Goal: Transaction & Acquisition: Purchase product/service

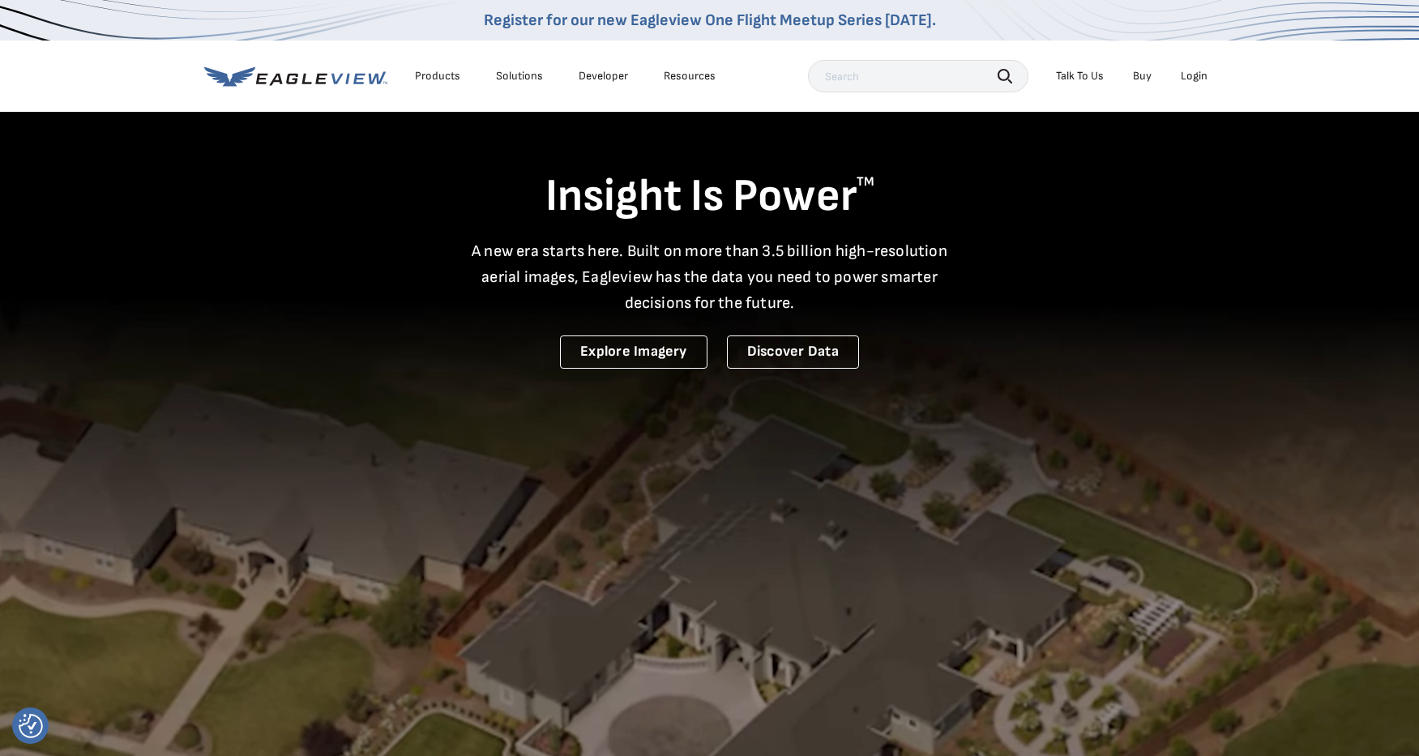
click at [1184, 75] on div "Login" at bounding box center [1194, 76] width 27 height 15
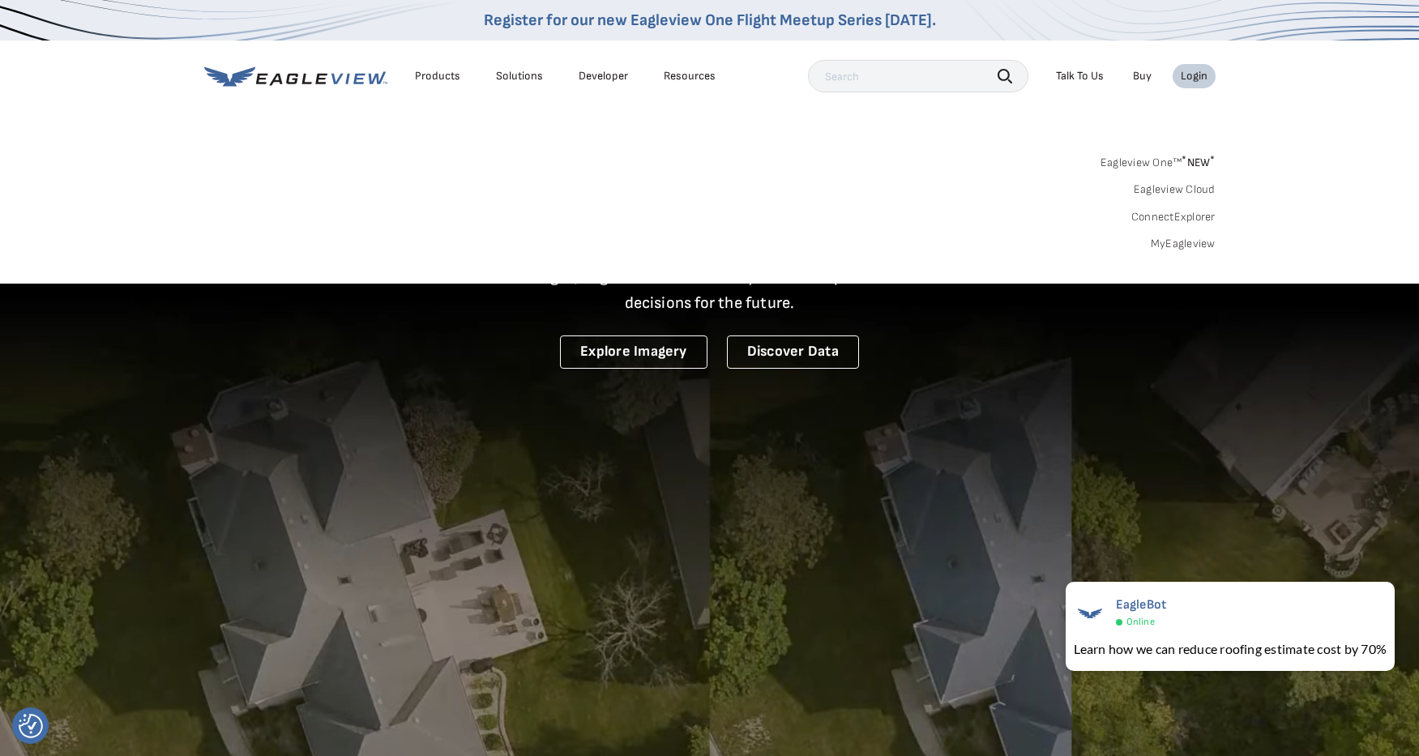
click at [1197, 79] on div "Login" at bounding box center [1194, 76] width 27 height 15
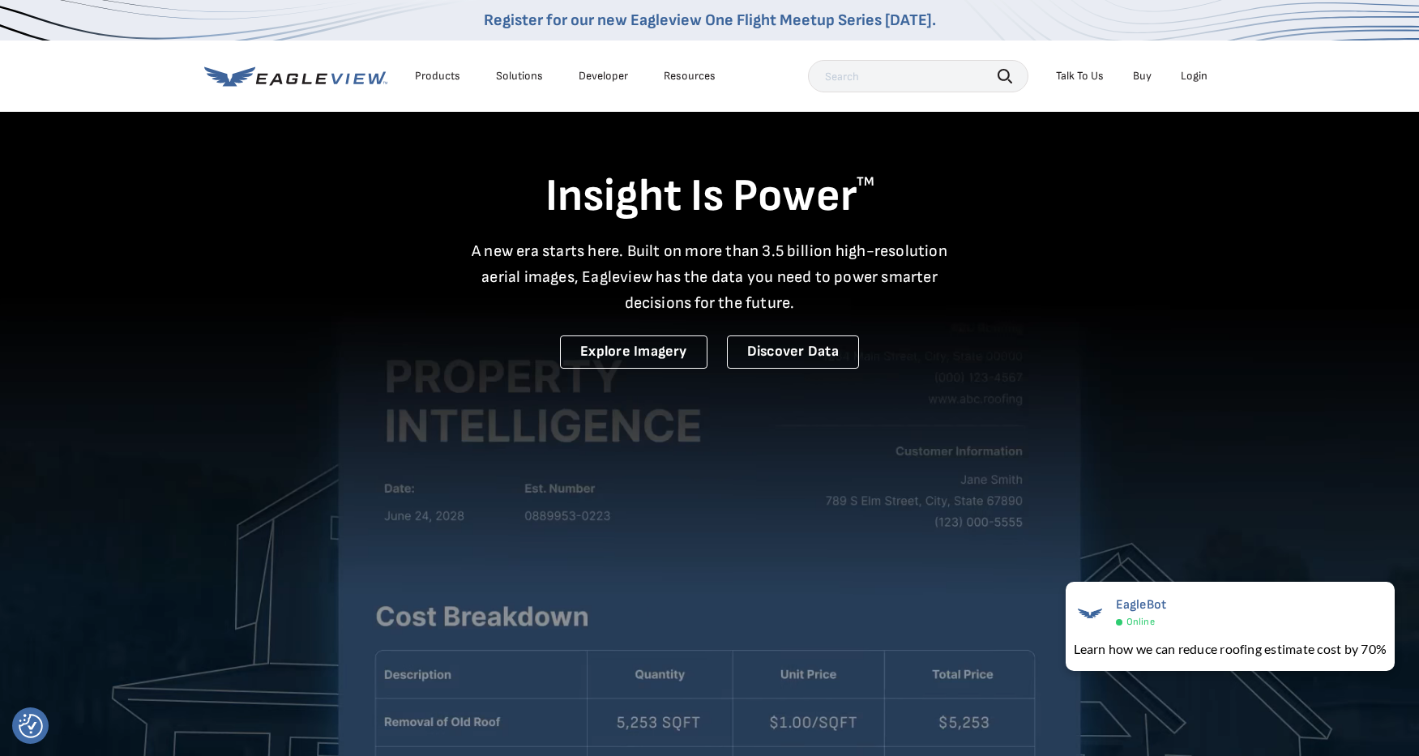
click at [1197, 79] on div "Login" at bounding box center [1194, 76] width 27 height 15
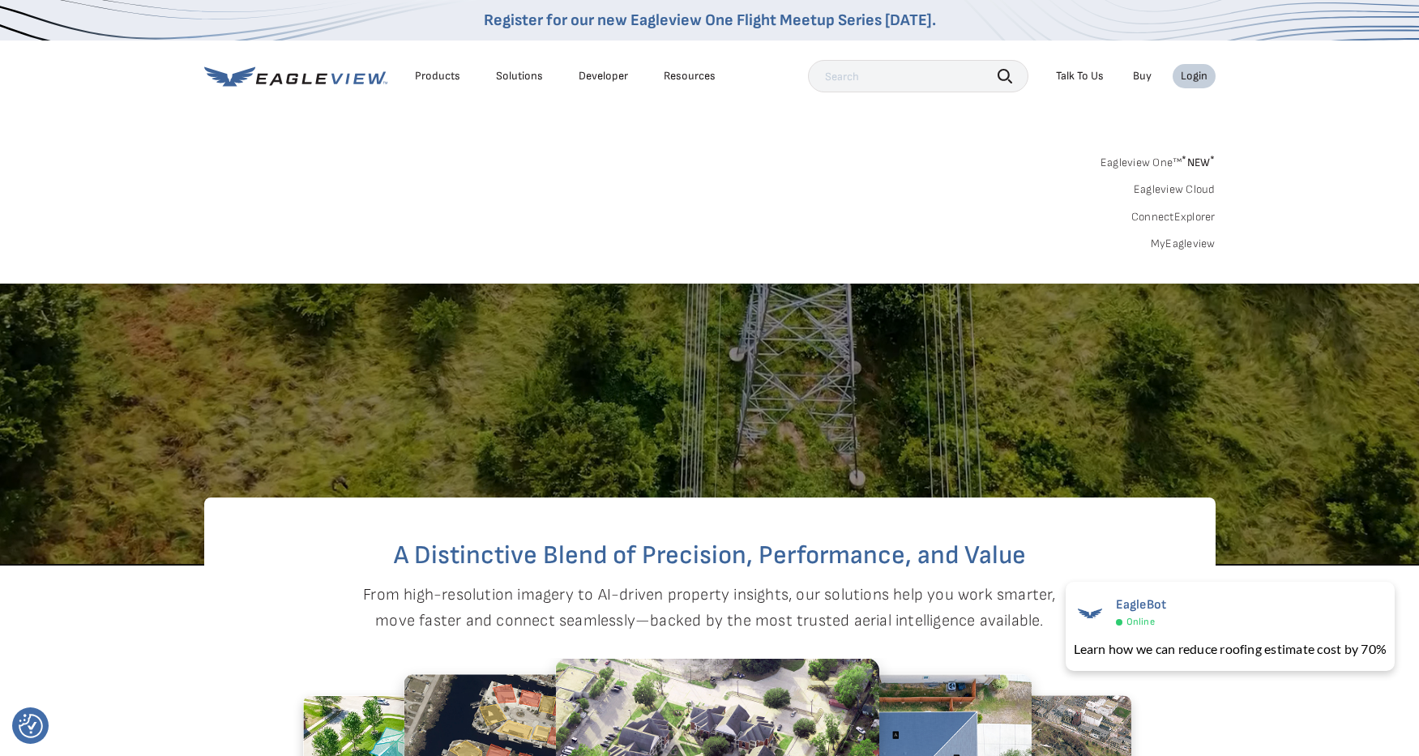
scroll to position [362, 0]
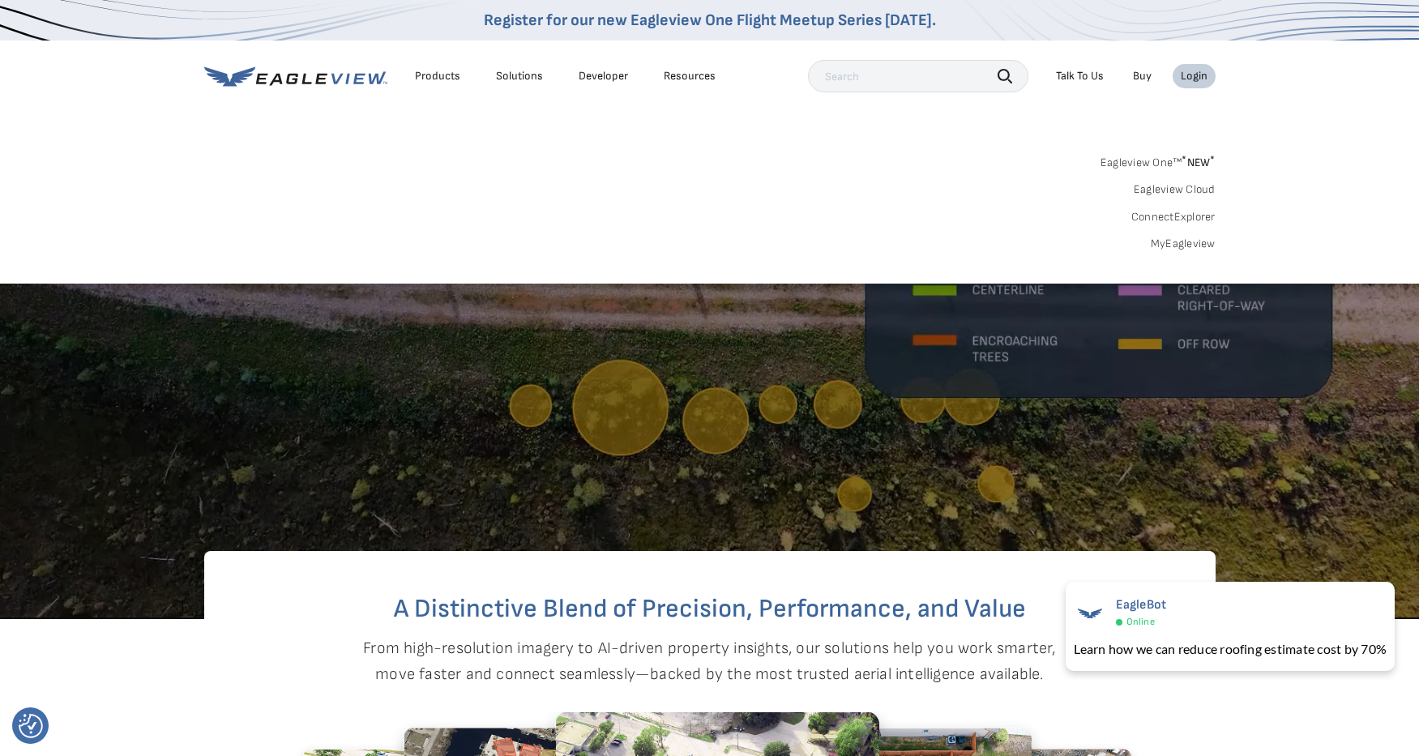
click at [1189, 248] on link "MyEagleview" at bounding box center [1183, 244] width 65 height 15
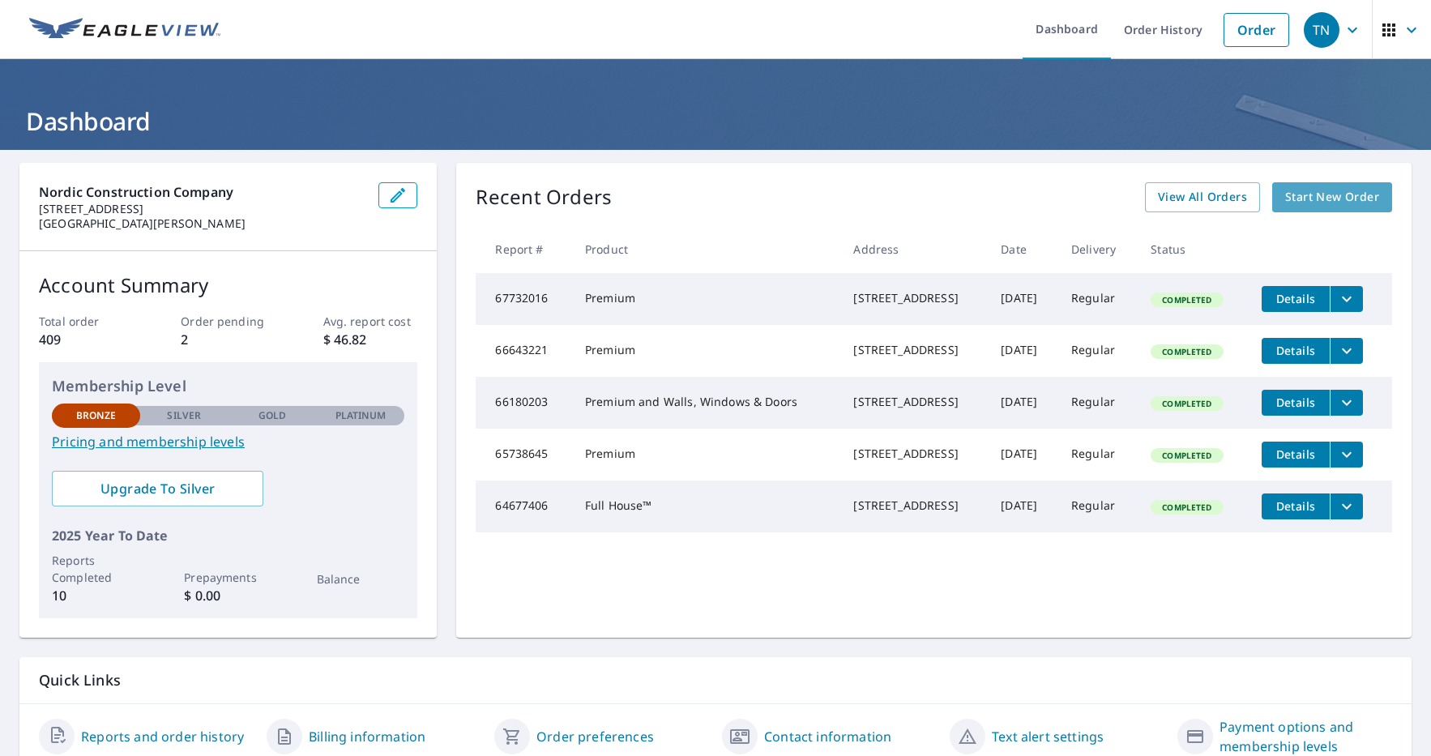
click at [1331, 200] on span "Start New Order" at bounding box center [1332, 197] width 94 height 20
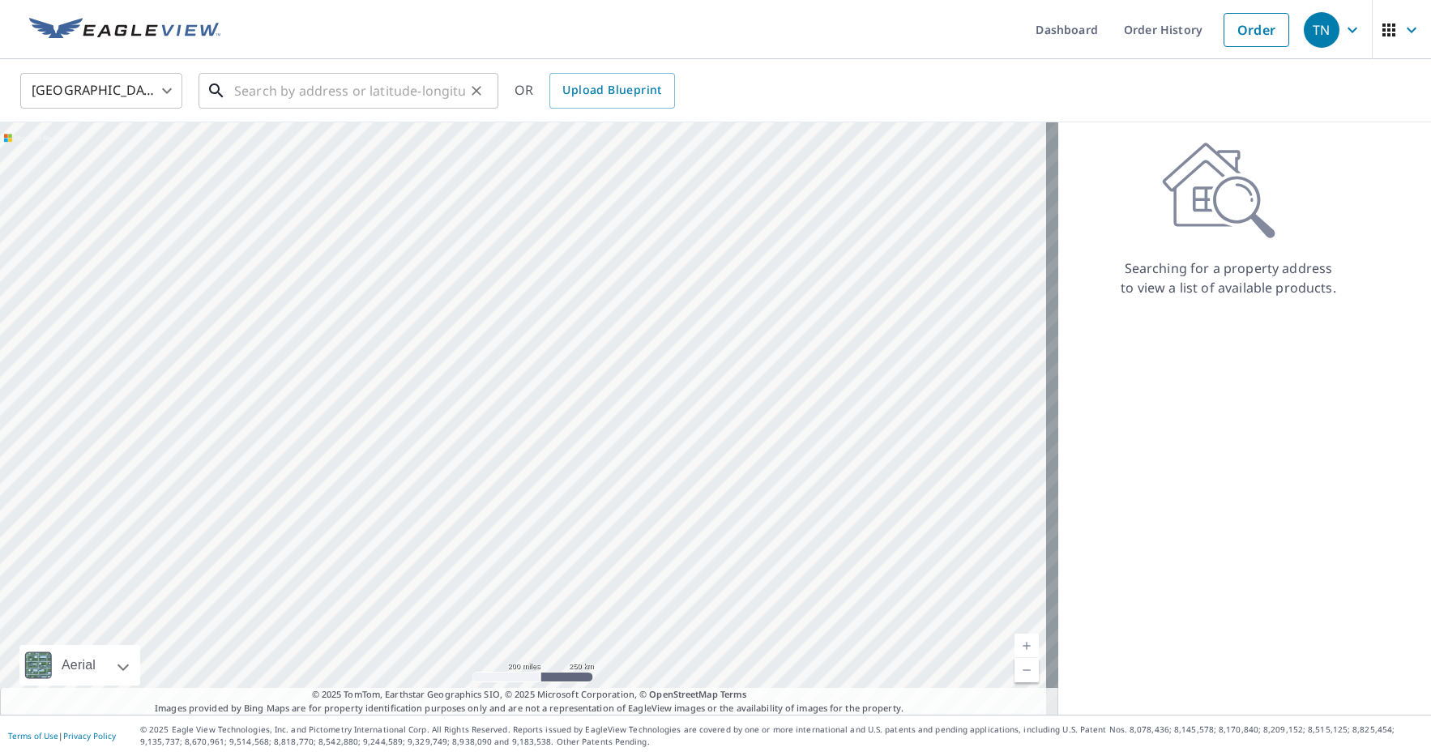
click at [375, 88] on input "text" at bounding box center [349, 90] width 231 height 45
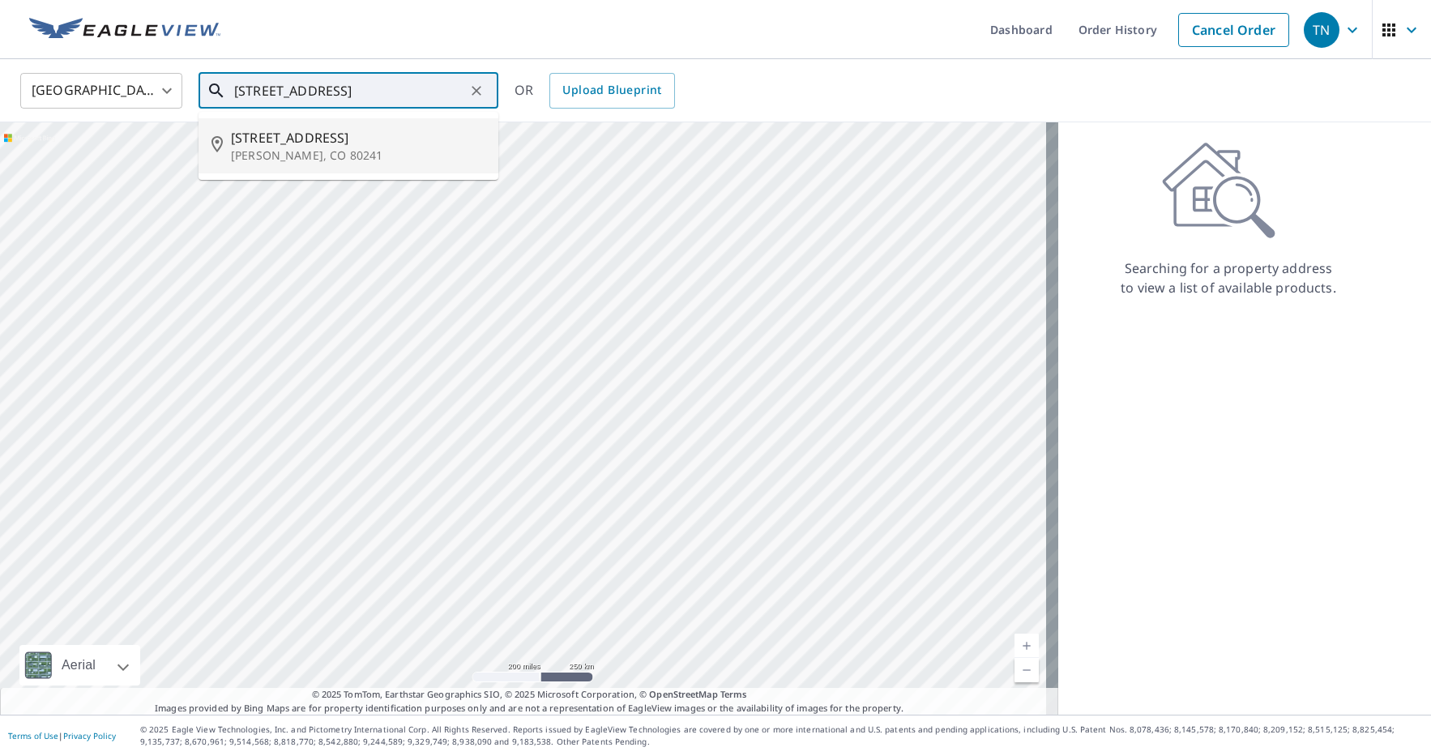
click at [275, 131] on span "943 E 130th Dr" at bounding box center [358, 137] width 254 height 19
type input "943 E 130th Dr Thornton, CO 80241"
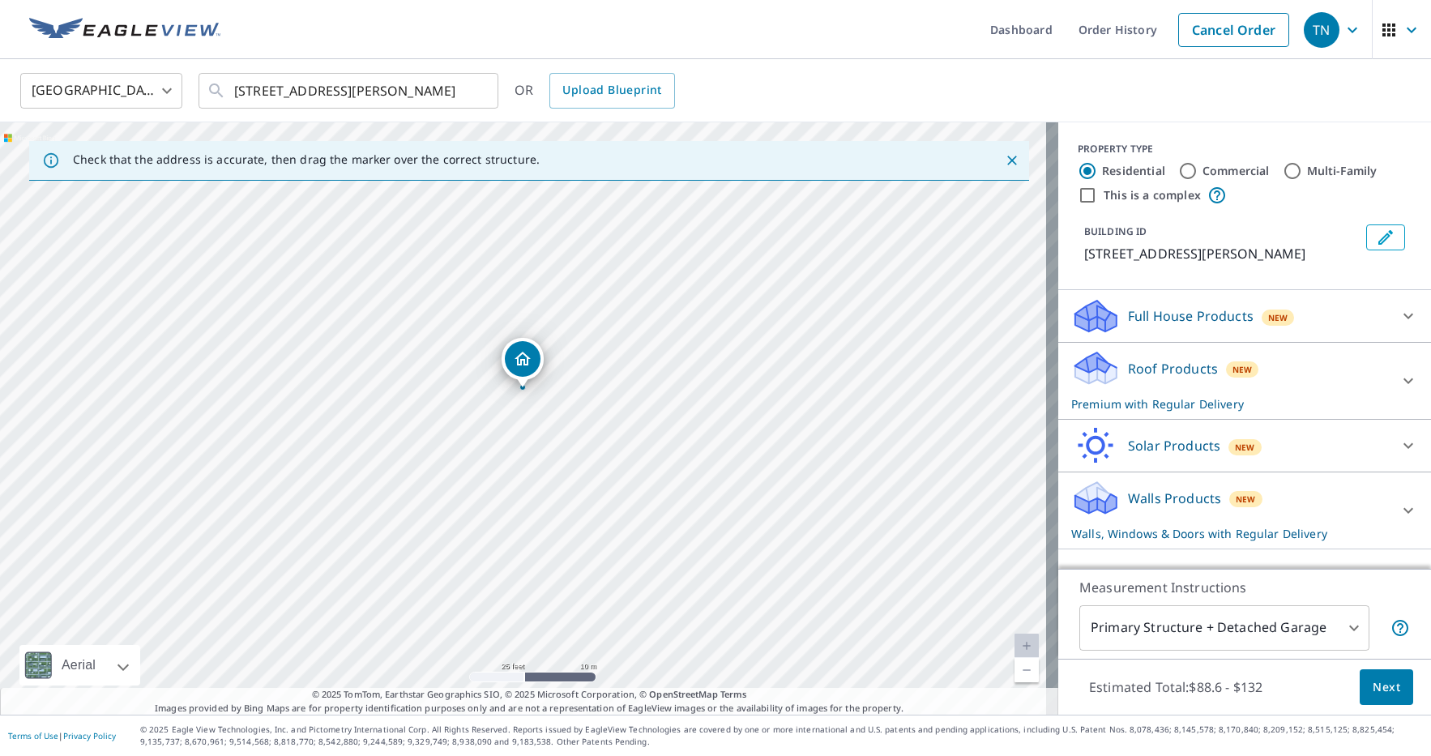
drag, startPoint x: 626, startPoint y: 436, endPoint x: 568, endPoint y: 434, distance: 57.6
click at [568, 434] on div "943 E 130th Dr Thornton, CO 80241" at bounding box center [529, 418] width 1058 height 592
drag, startPoint x: 528, startPoint y: 362, endPoint x: 500, endPoint y: 412, distance: 56.6
click at [1148, 318] on p "Full House Products" at bounding box center [1191, 315] width 126 height 19
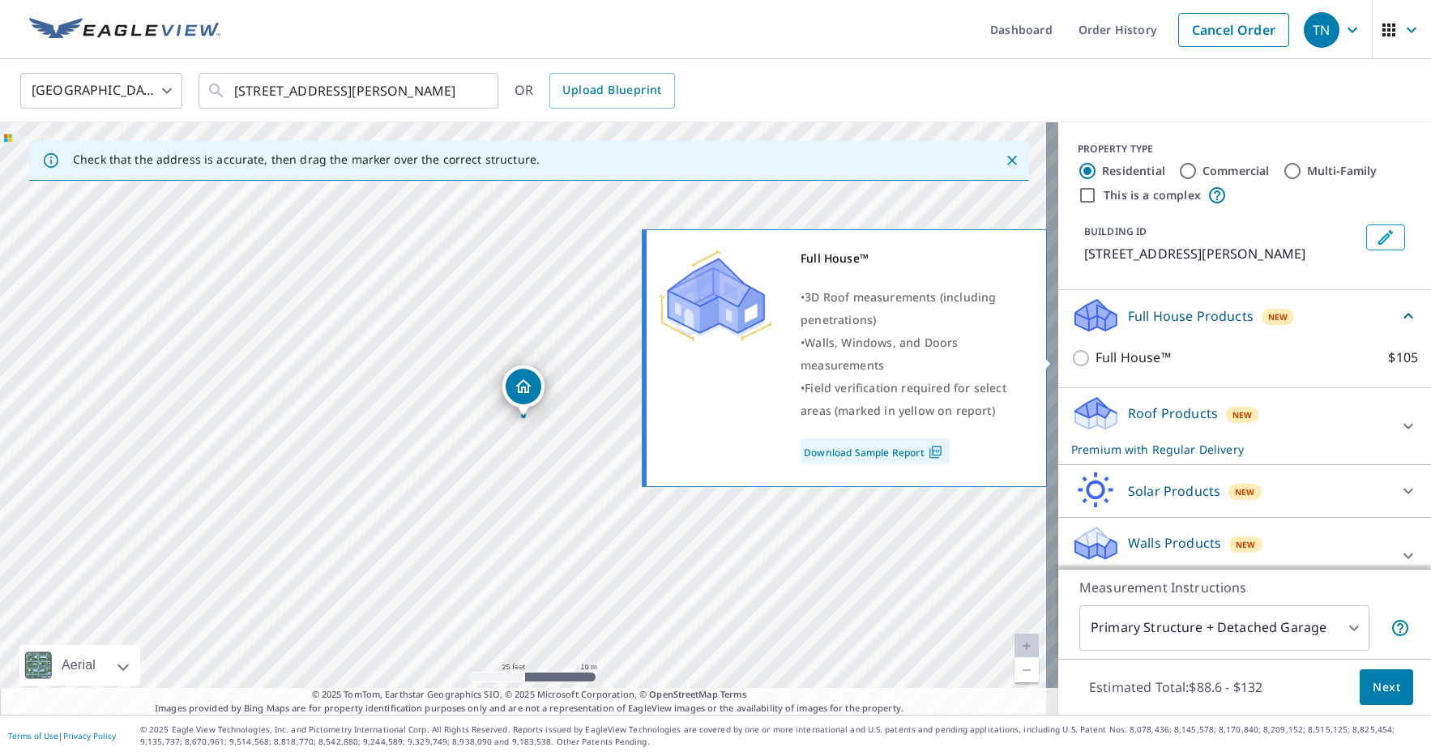
click at [1078, 360] on input "Full House™ $105" at bounding box center [1083, 357] width 24 height 19
checkbox input "true"
checkbox input "false"
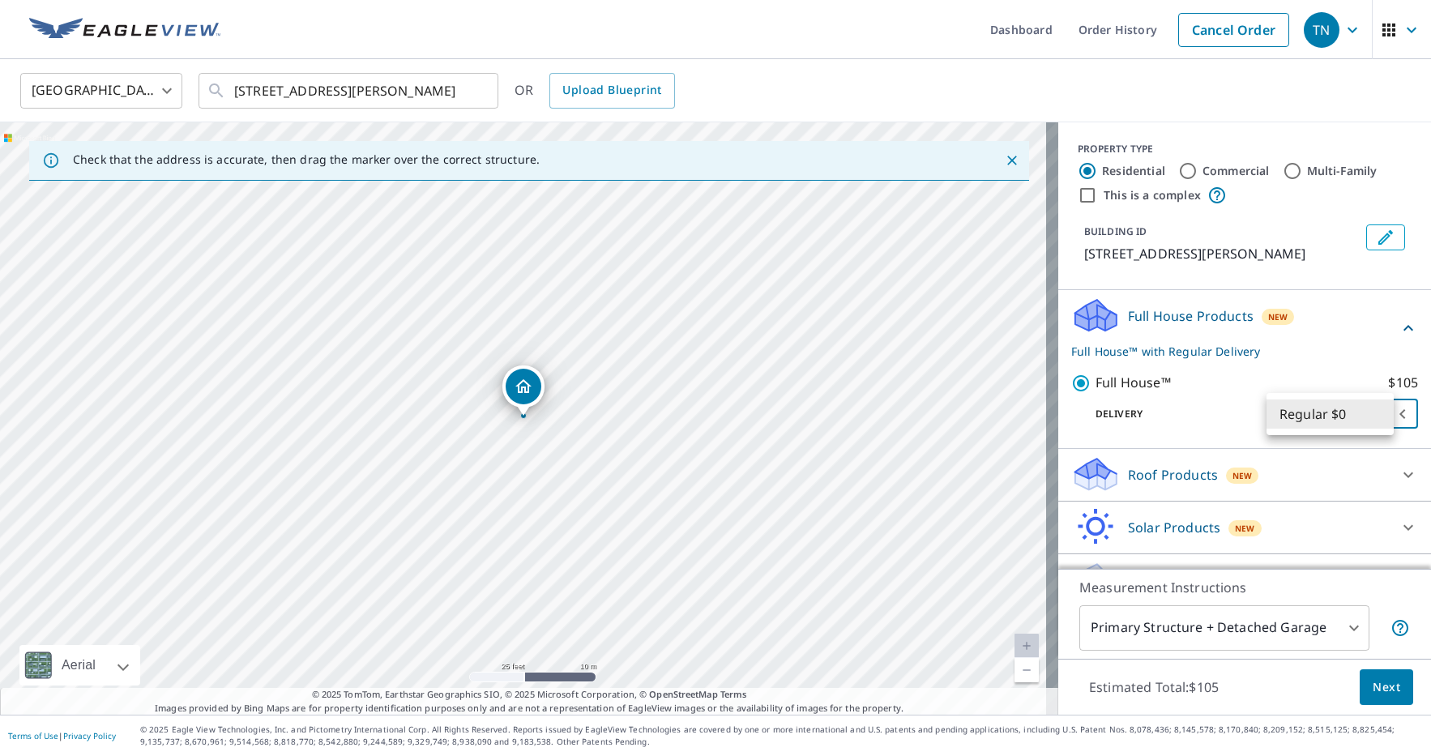
click at [1383, 414] on body "TN TN Dashboard Order History Cancel Order TN United States US ​ 943 E 130th Dr…" at bounding box center [715, 378] width 1431 height 756
click at [1339, 410] on li "Regular $0" at bounding box center [1330, 414] width 127 height 29
click at [1381, 695] on span "Next" at bounding box center [1387, 688] width 28 height 20
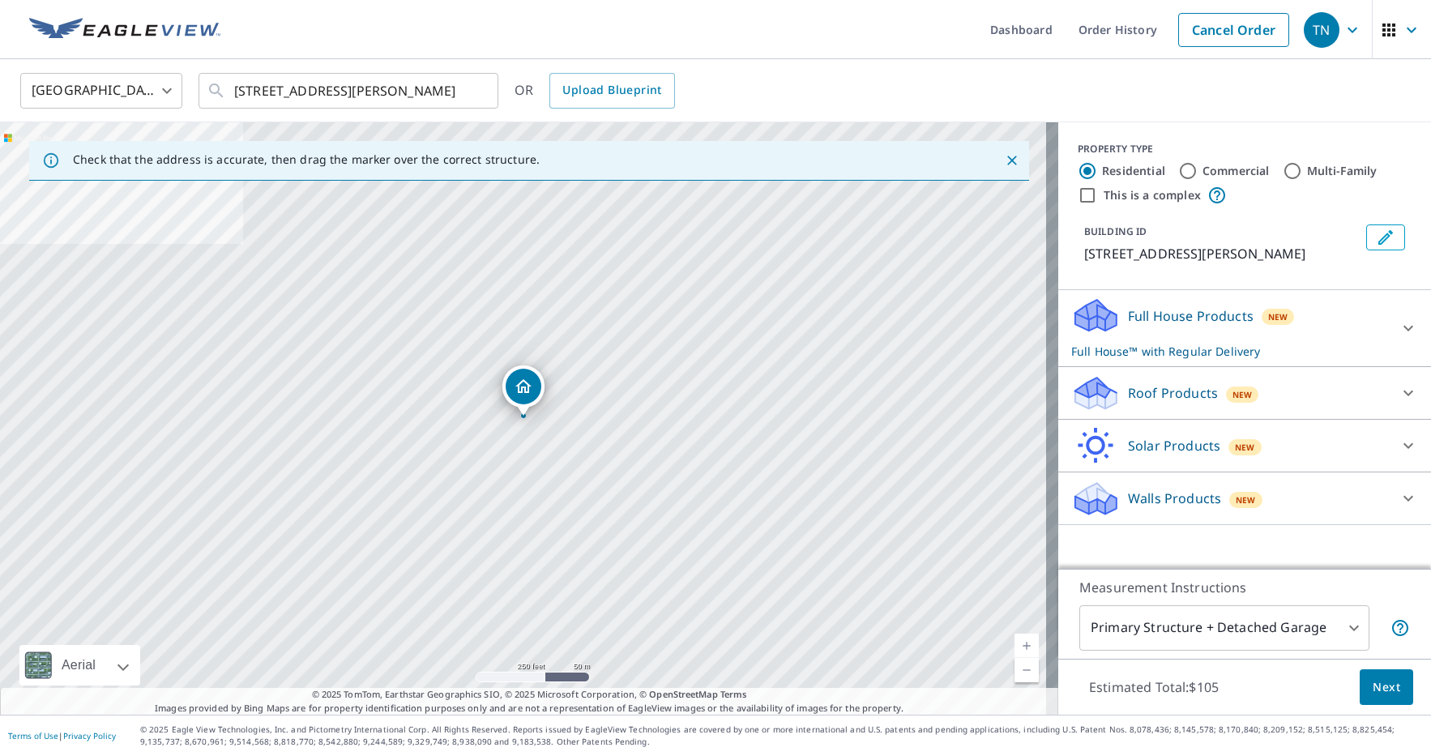
click at [1160, 319] on p "Full House Products" at bounding box center [1191, 315] width 126 height 19
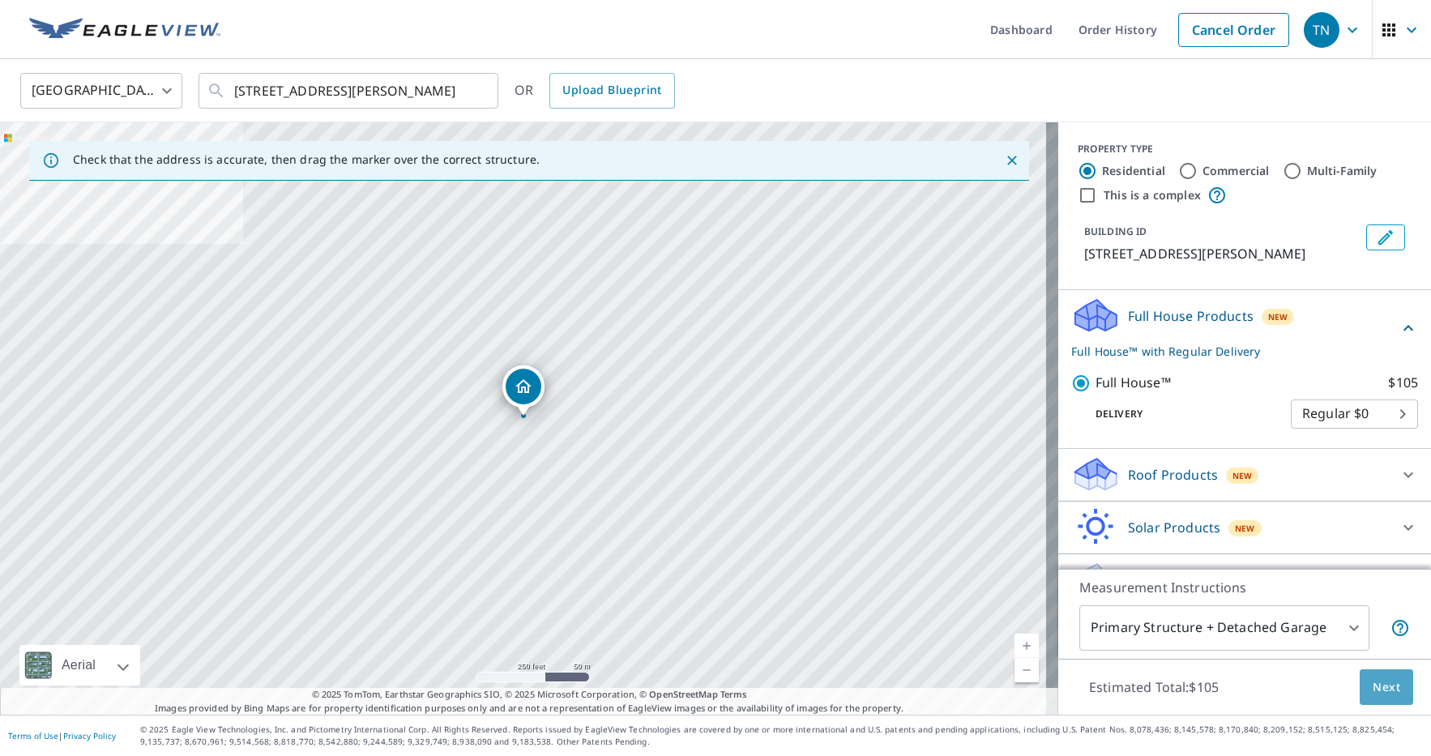
click at [1373, 692] on span "Next" at bounding box center [1387, 688] width 28 height 20
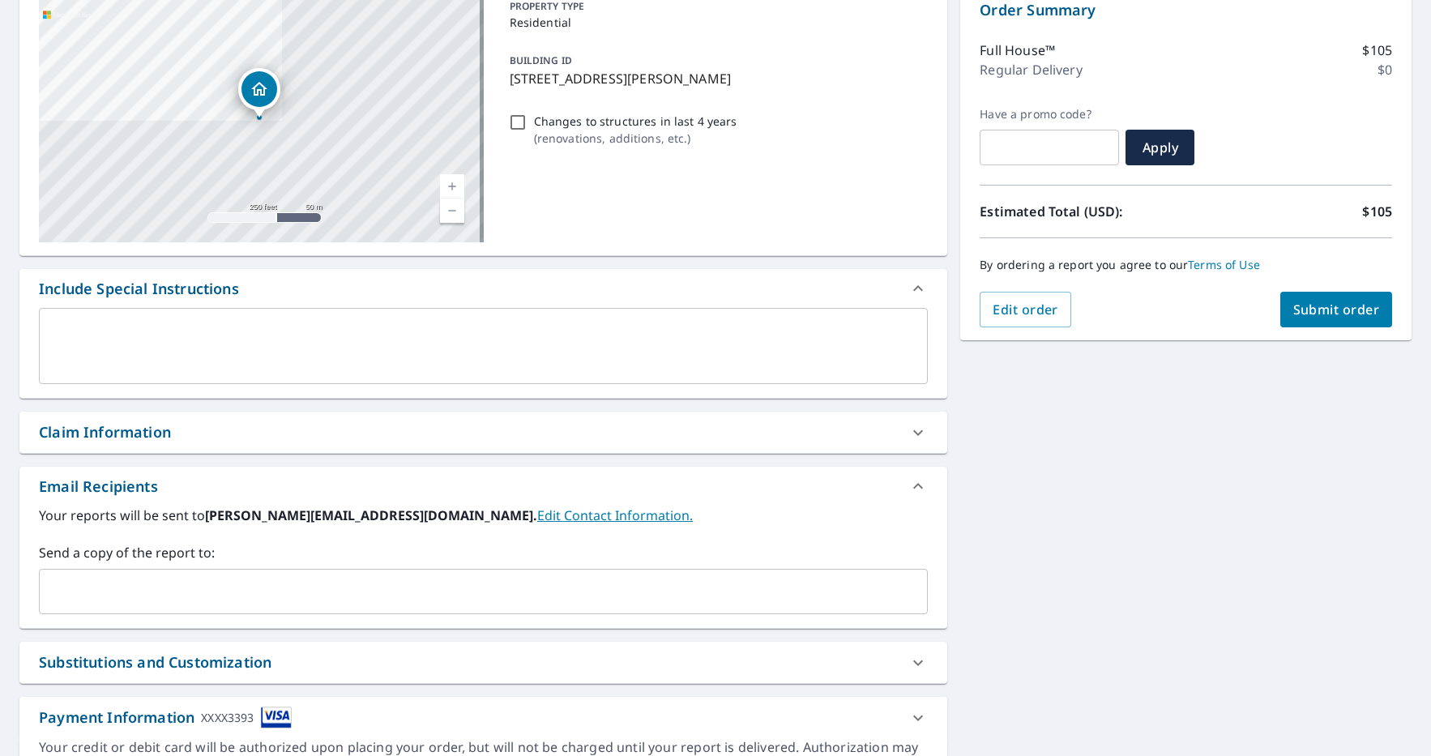
scroll to position [264, 0]
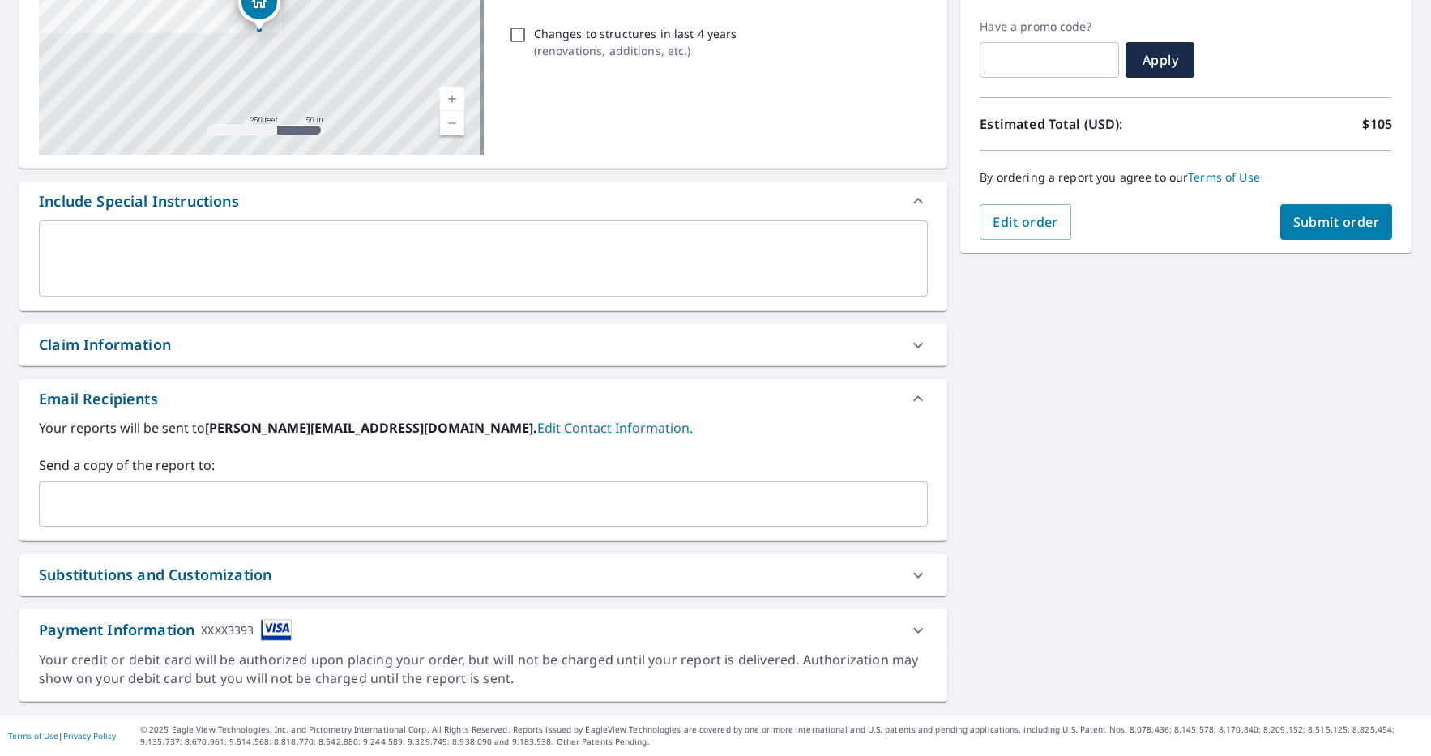
click at [82, 495] on input "text" at bounding box center [471, 504] width 850 height 31
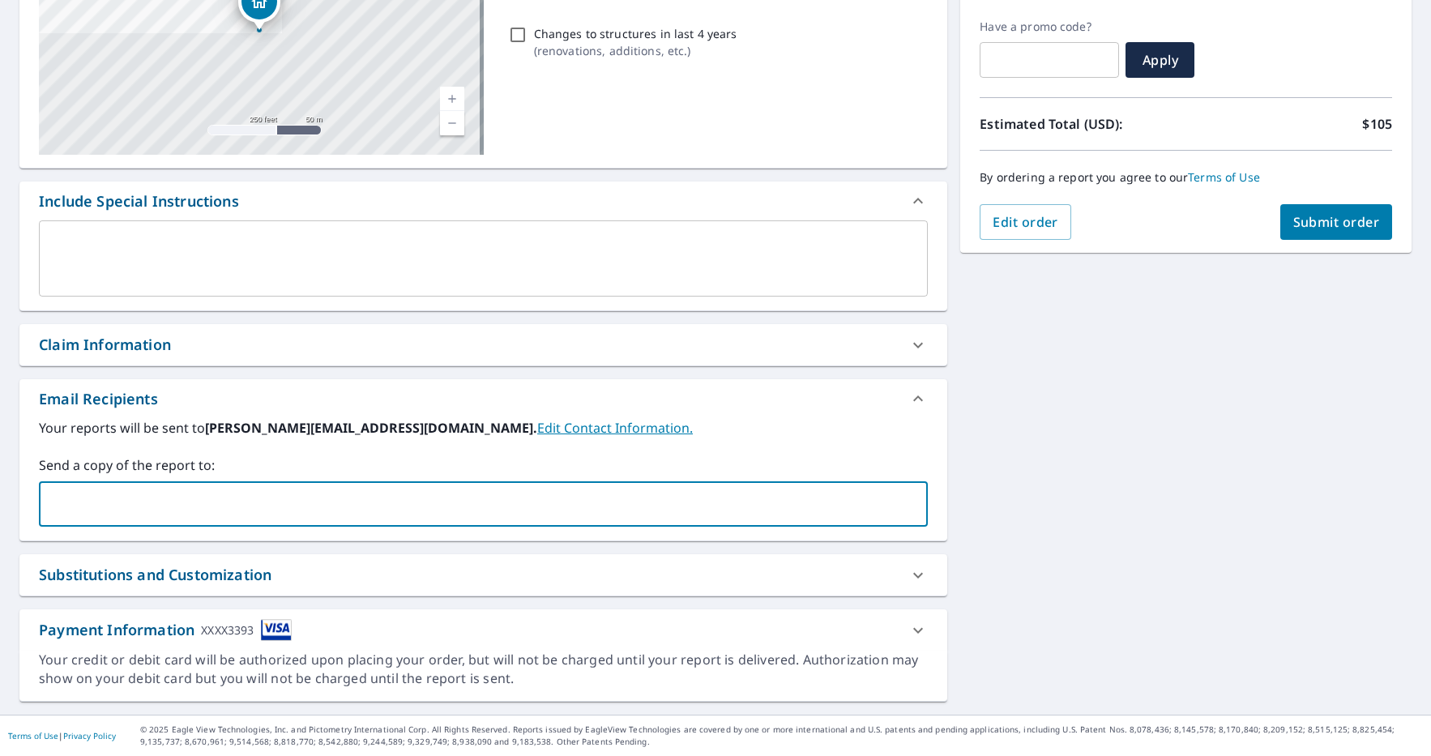
type input "ALLISON@NORDICCONSTRUCTIONCO.COM"
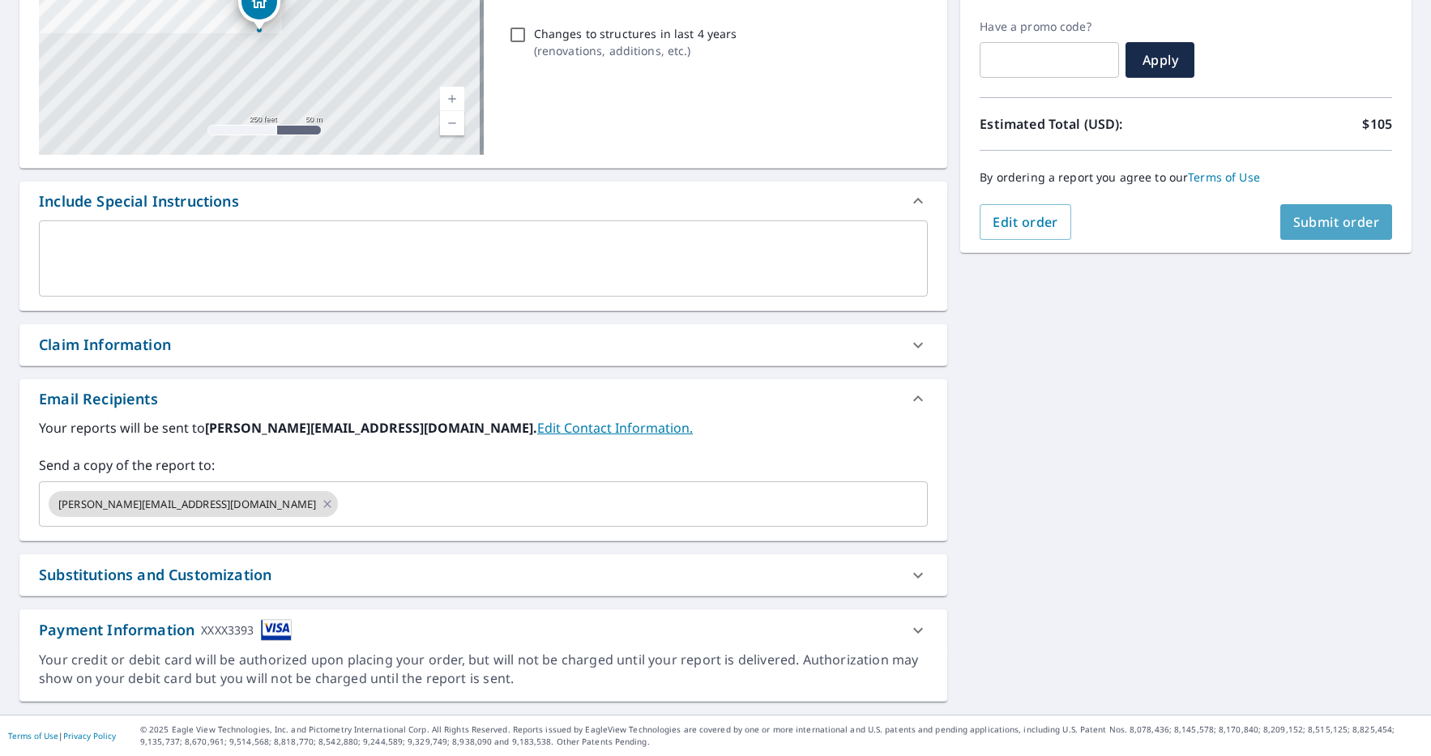
click at [1310, 227] on span "Submit order" at bounding box center [1336, 222] width 87 height 18
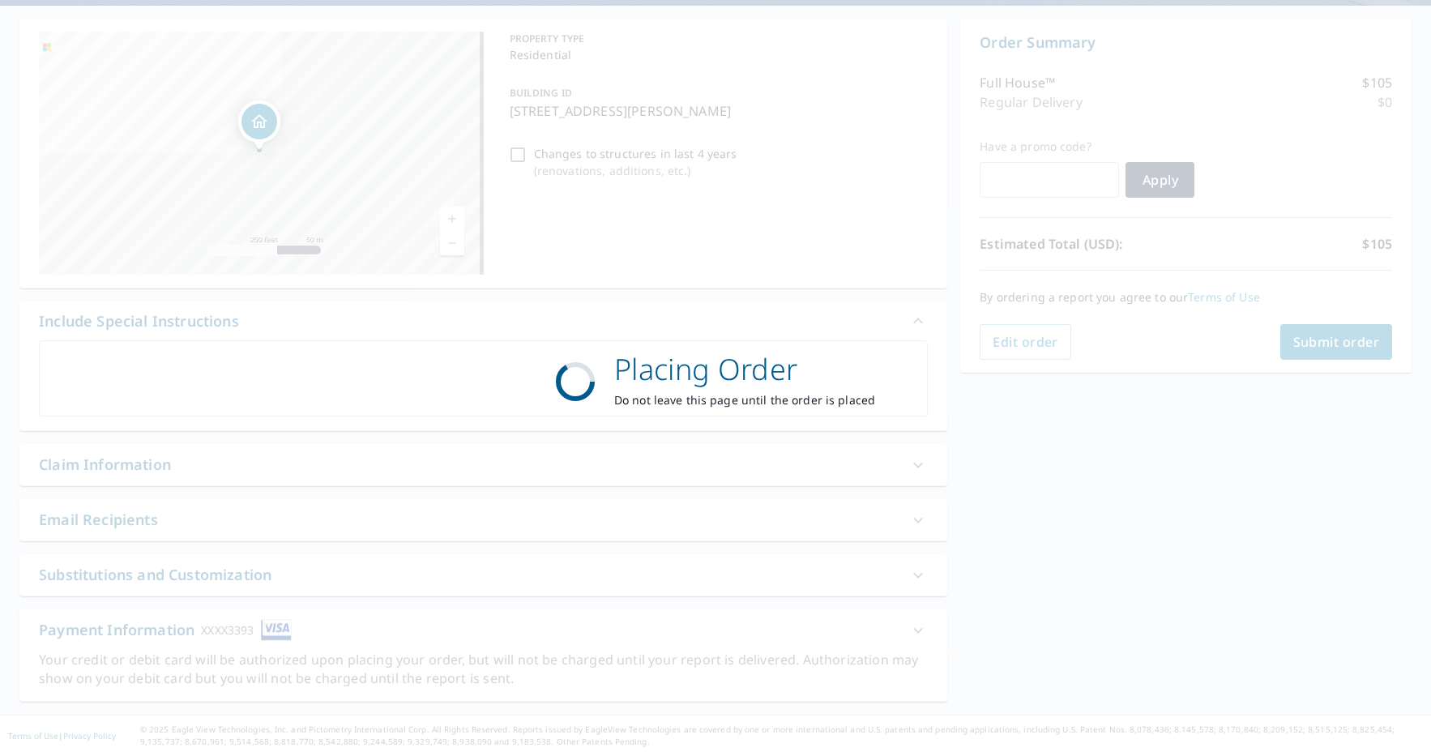
scroll to position [144, 0]
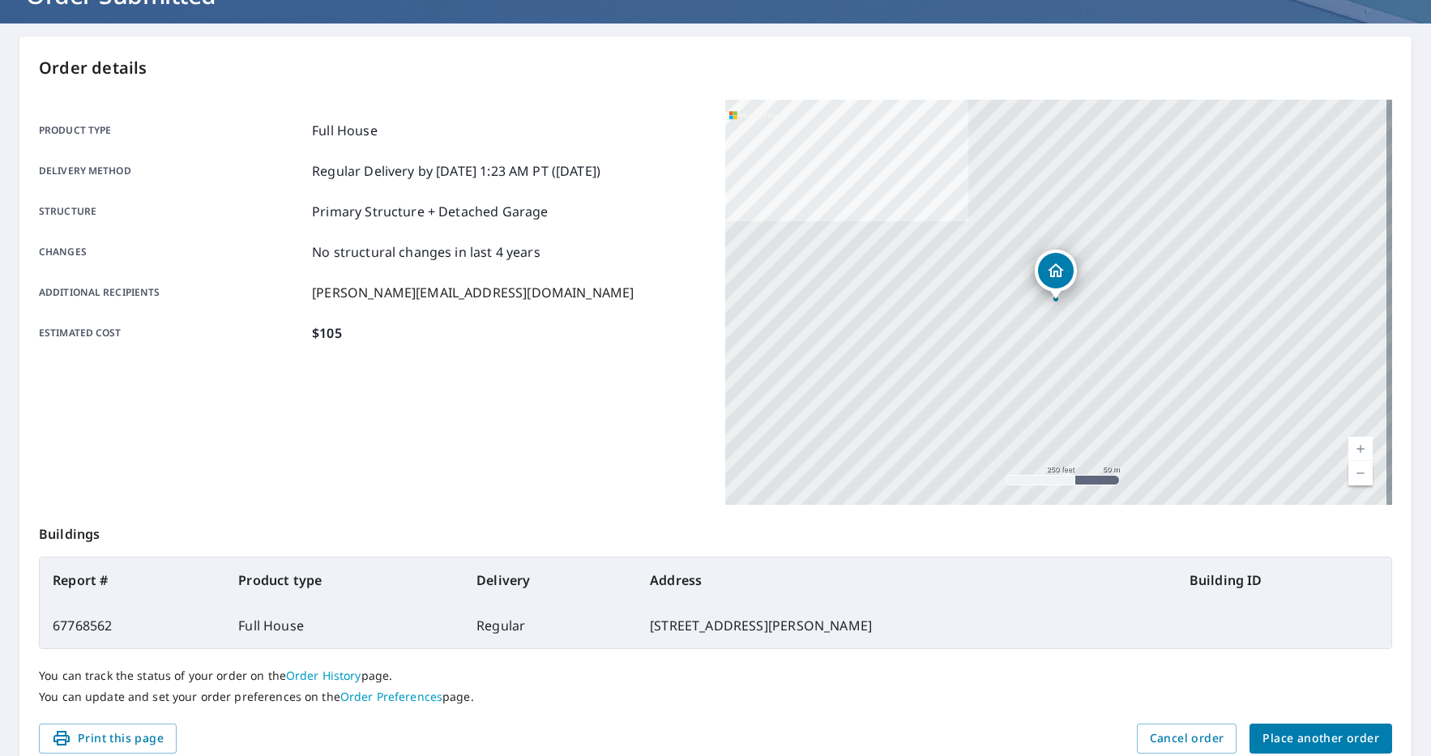
scroll to position [148, 0]
